Goal: Check status: Check status

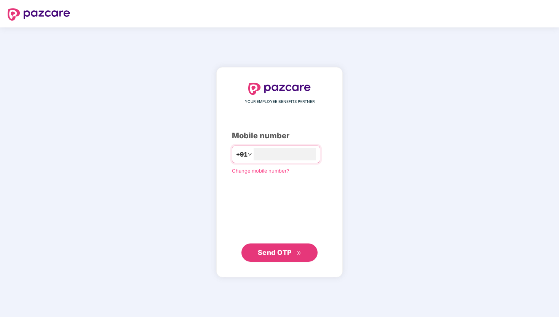
type input "**********"
click at [307, 249] on button "Send OTP" at bounding box center [279, 252] width 76 height 18
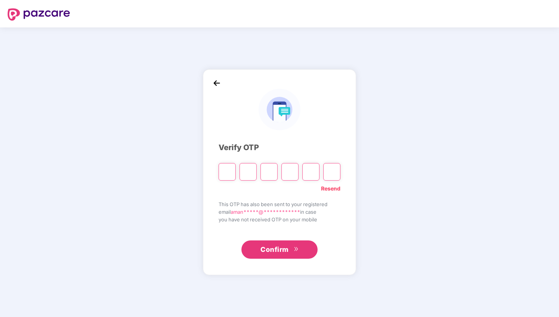
type input "*"
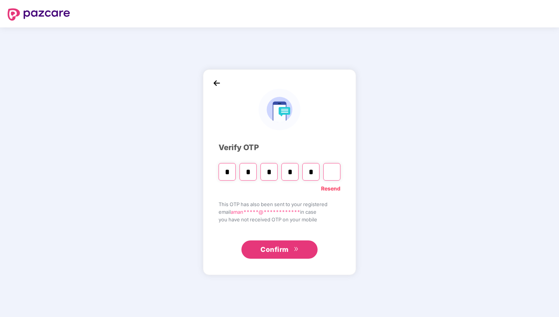
type input "*"
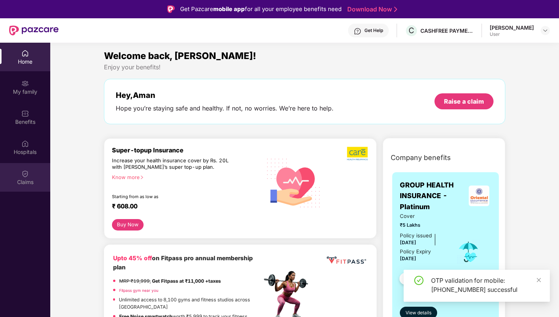
click at [22, 173] on img at bounding box center [25, 174] width 8 height 8
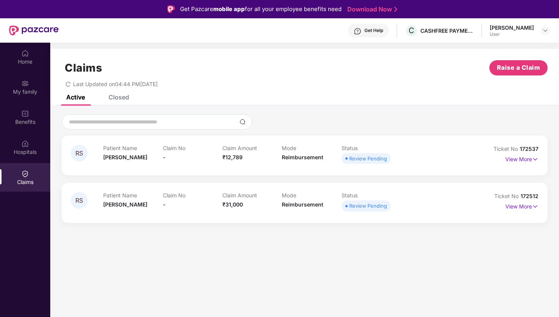
click at [228, 242] on section "Claims Raise a Claim Last Updated on 04:44 PM[DATE] Active Closed RS Patient Na…" at bounding box center [304, 201] width 508 height 317
